Goal: Information Seeking & Learning: Find specific fact

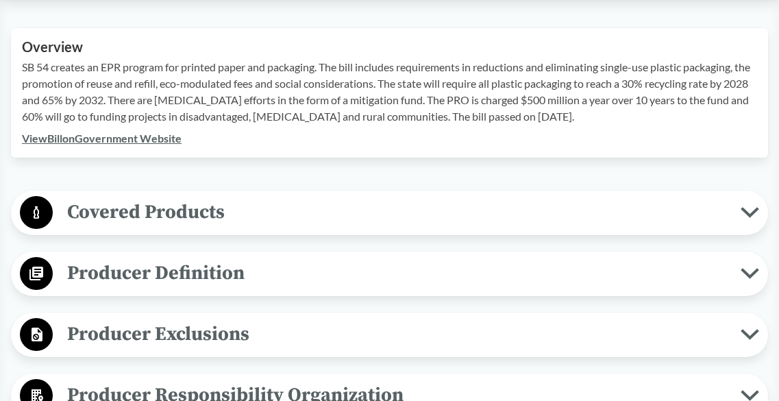
scroll to position [489, 0]
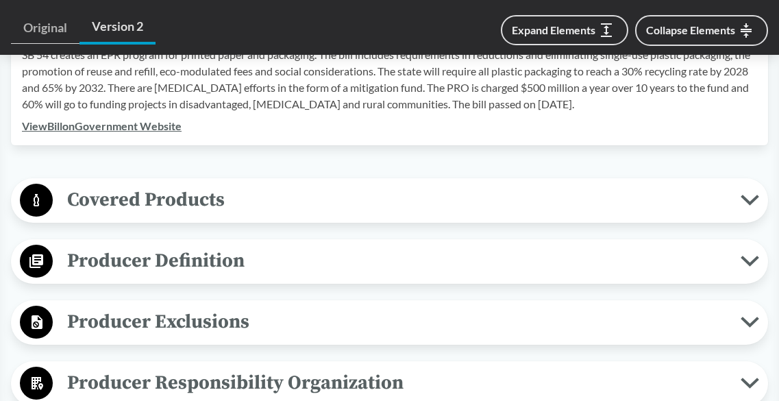
click at [679, 194] on span "Covered Products" at bounding box center [397, 199] width 688 height 31
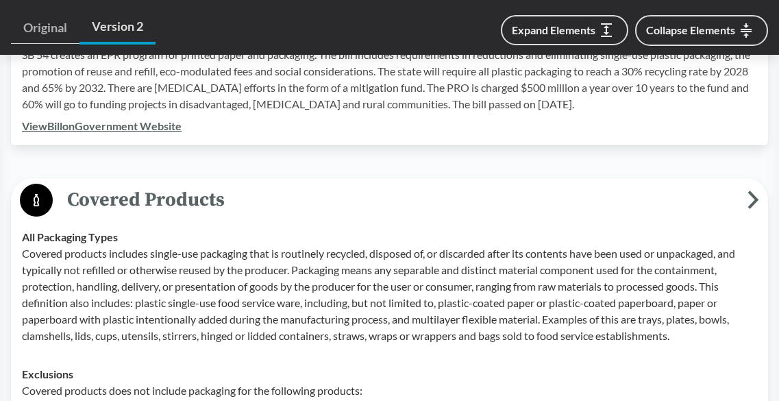
click at [679, 194] on span "Covered Products" at bounding box center [400, 199] width 695 height 31
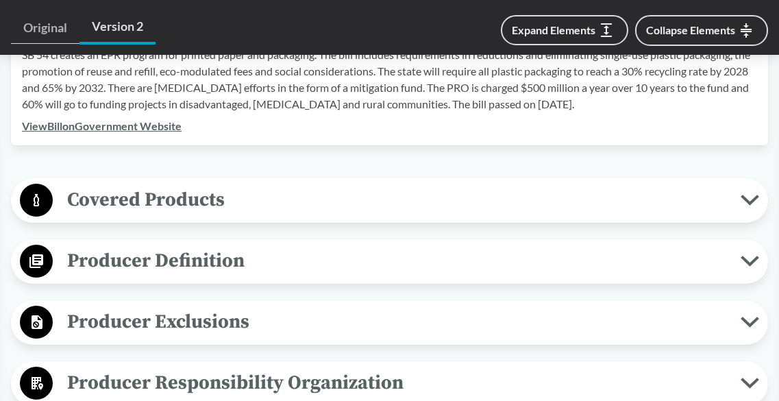
click at [317, 262] on span "Producer Definition" at bounding box center [397, 260] width 688 height 31
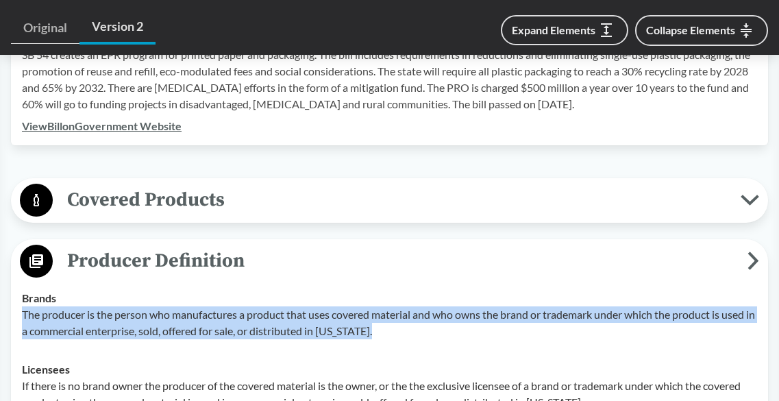
drag, startPoint x: 23, startPoint y: 315, endPoint x: 395, endPoint y: 341, distance: 373.1
click at [395, 341] on td "Brands The producer is the person who manufactures a product that uses covered …" at bounding box center [390, 314] width 748 height 71
copy p "The producer is the person who manufactures a product that uses covered materia…"
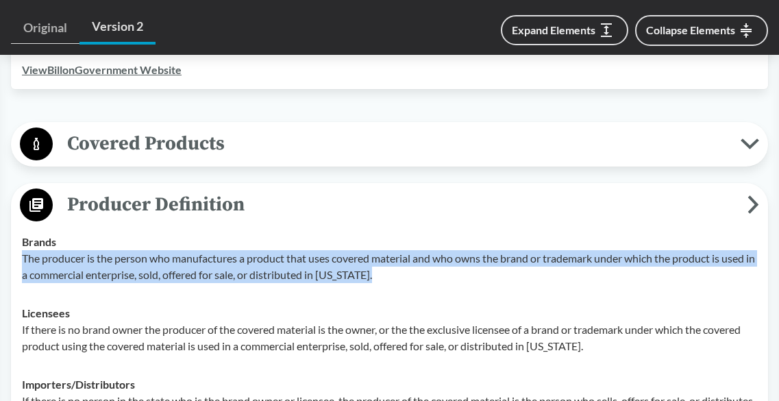
scroll to position [558, 0]
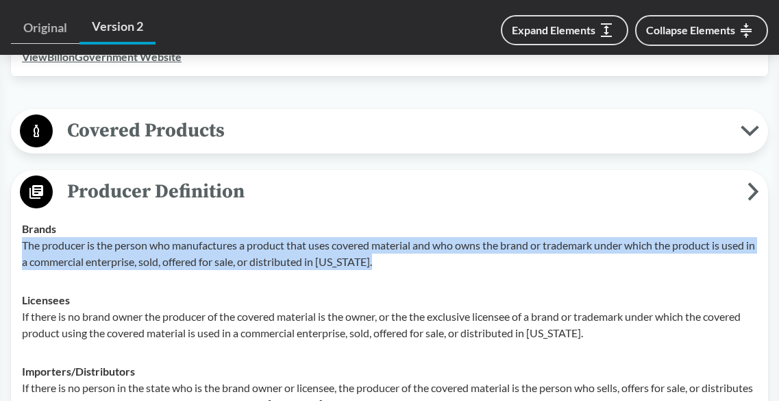
click at [49, 252] on p "The producer is the person who manufactures a product that uses covered materia…" at bounding box center [389, 253] width 735 height 33
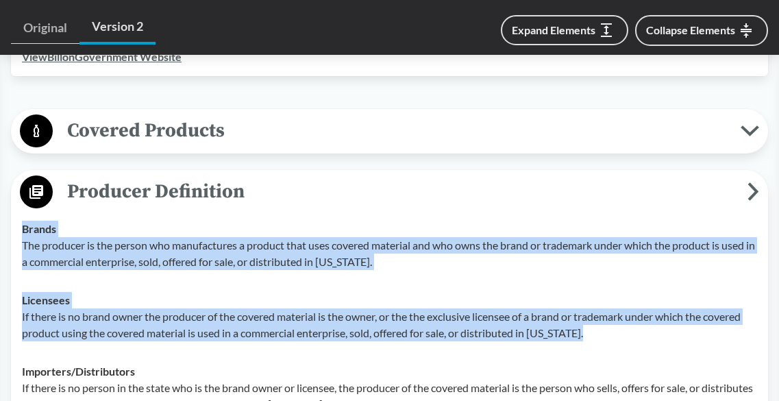
drag, startPoint x: 23, startPoint y: 227, endPoint x: 602, endPoint y: 343, distance: 591.4
click at [602, 343] on tbody "Brands The producer is the person who manufactures a product that uses covered …" at bounding box center [390, 317] width 748 height 214
copy tbody "Brands The producer is the person who manufactures a product that uses covered …"
